Goal: Find specific page/section: Find specific page/section

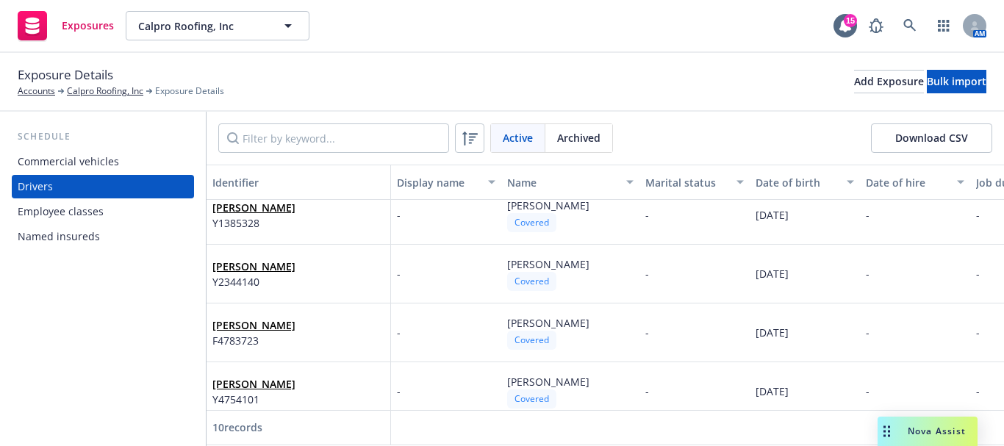
scroll to position [147, 0]
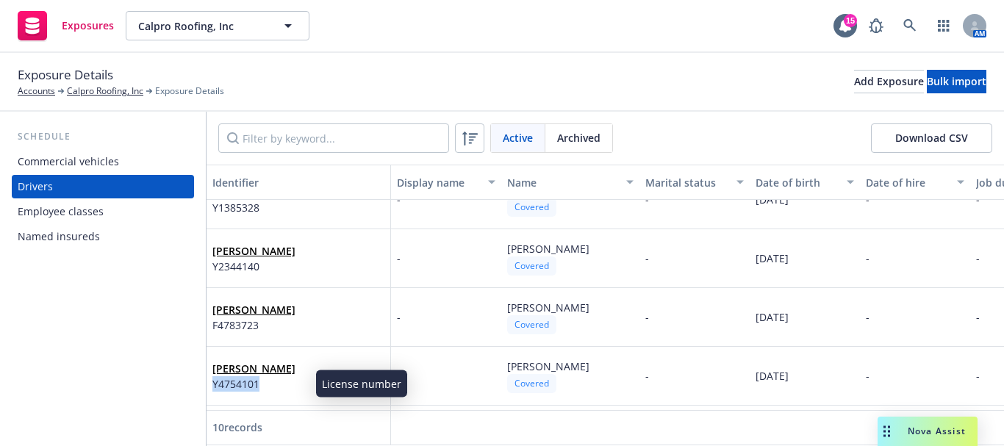
drag, startPoint x: 213, startPoint y: 386, endPoint x: 259, endPoint y: 387, distance: 45.6
click at [259, 387] on div "[PERSON_NAME] Y4754101" at bounding box center [299, 376] width 184 height 59
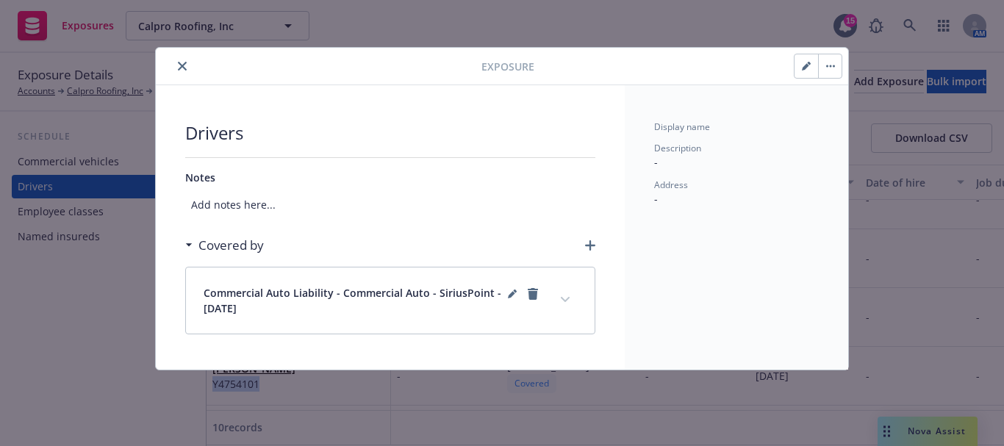
click at [184, 57] on button "close" at bounding box center [182, 66] width 18 height 18
